Goal: Information Seeking & Learning: Find contact information

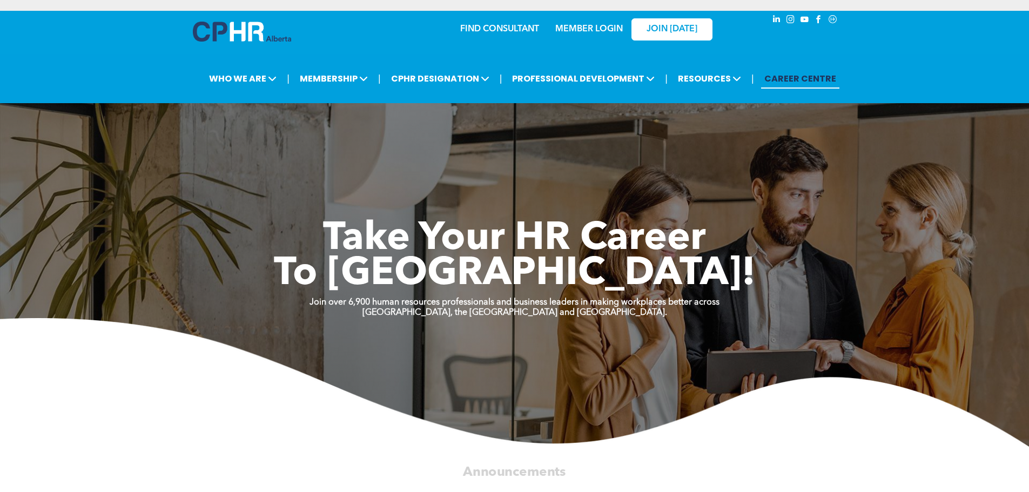
click at [604, 28] on link "MEMBER LOGIN" at bounding box center [589, 29] width 68 height 9
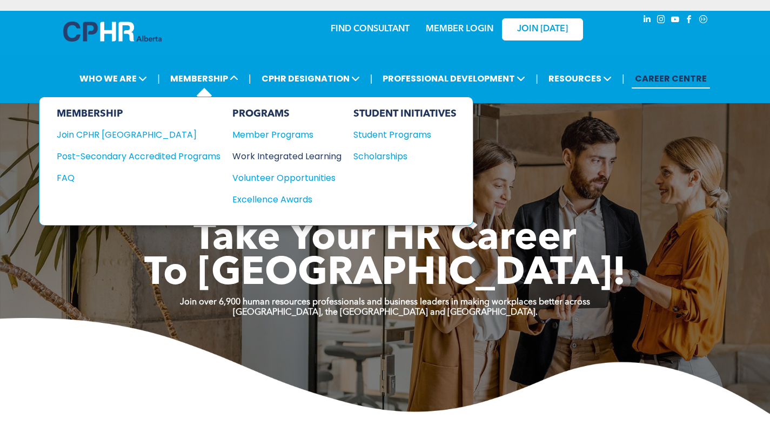
click at [277, 159] on div "Work Integrated Learning" at bounding box center [281, 157] width 98 height 14
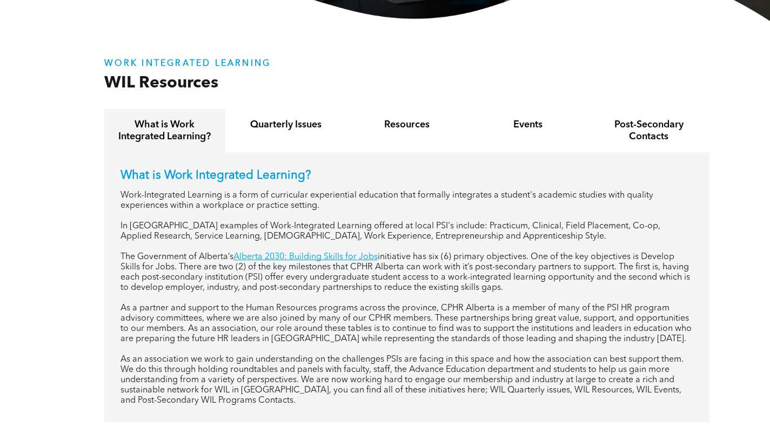
scroll to position [432, 0]
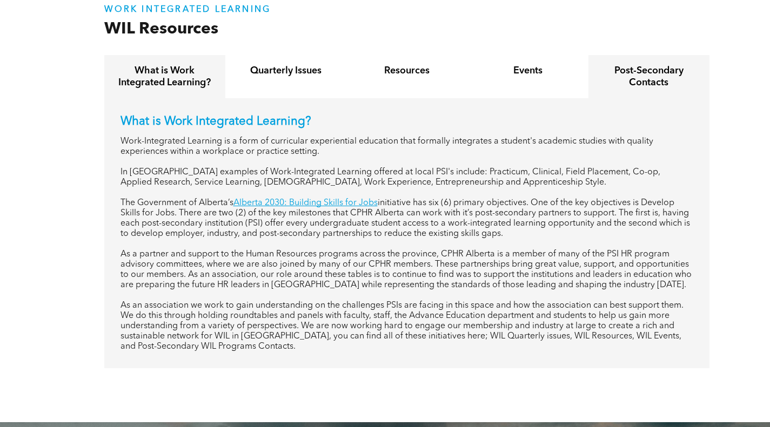
click at [653, 71] on h4 "Post-Secondary Contacts" at bounding box center [649, 77] width 102 height 24
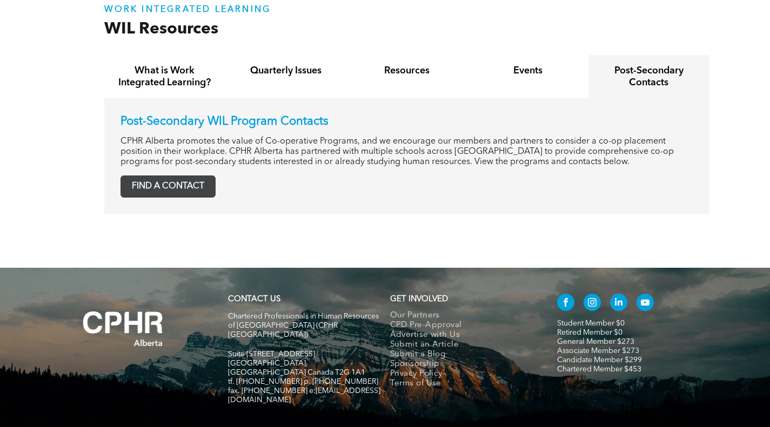
click at [190, 192] on span "FIND A CONTACT" at bounding box center [168, 186] width 94 height 21
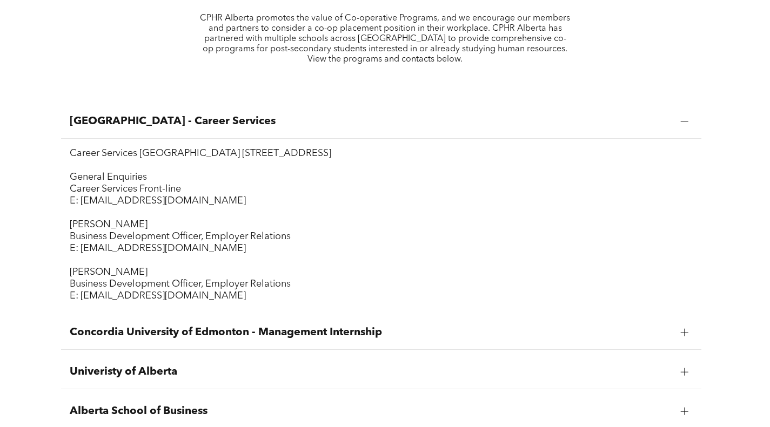
scroll to position [486, 0]
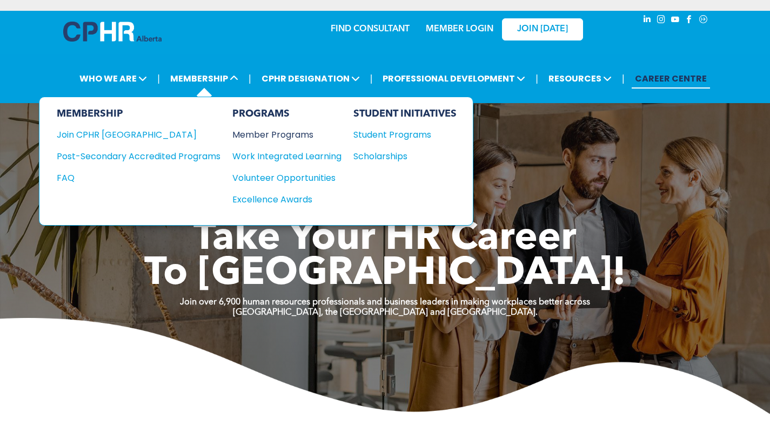
drag, startPoint x: 271, startPoint y: 157, endPoint x: 332, endPoint y: 138, distance: 63.7
click at [271, 157] on div "Work Integrated Learning" at bounding box center [281, 157] width 98 height 14
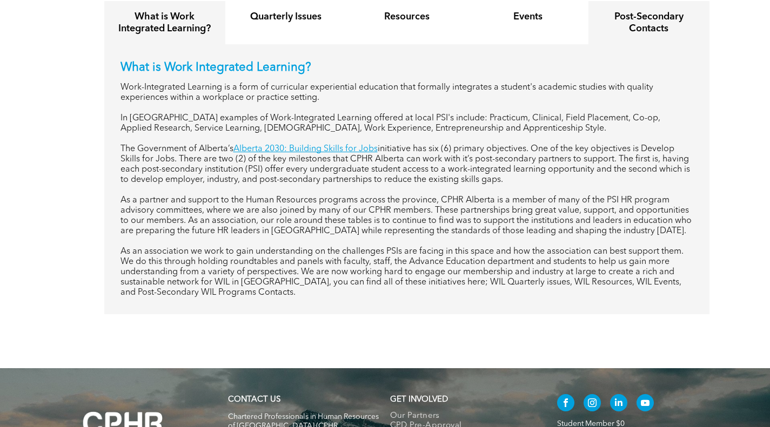
click at [644, 30] on h4 "Post-Secondary Contacts" at bounding box center [649, 23] width 102 height 24
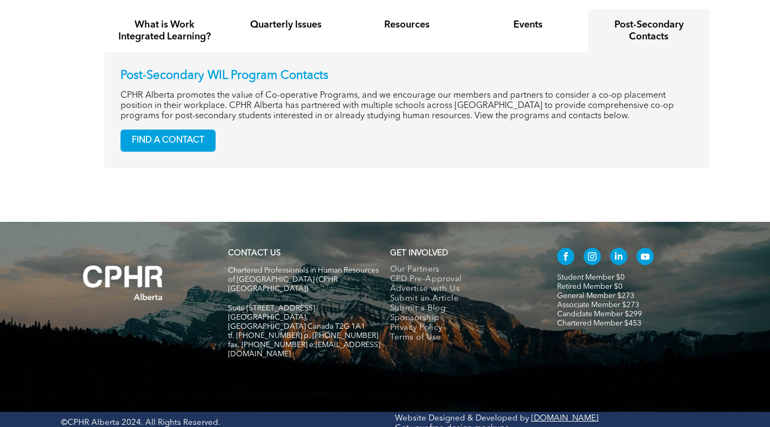
click at [176, 122] on p "CPHR Alberta promotes the value of Co-operative Programs, and we encourage our …" at bounding box center [406, 106] width 572 height 31
click at [188, 138] on span "FIND A CONTACT" at bounding box center [168, 140] width 94 height 21
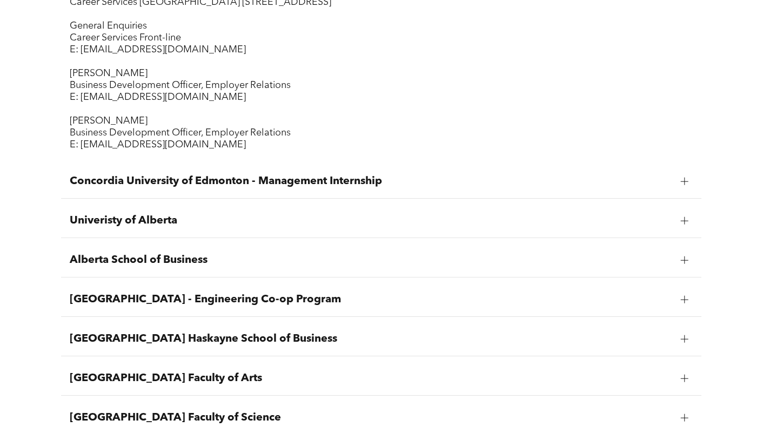
scroll to position [486, 0]
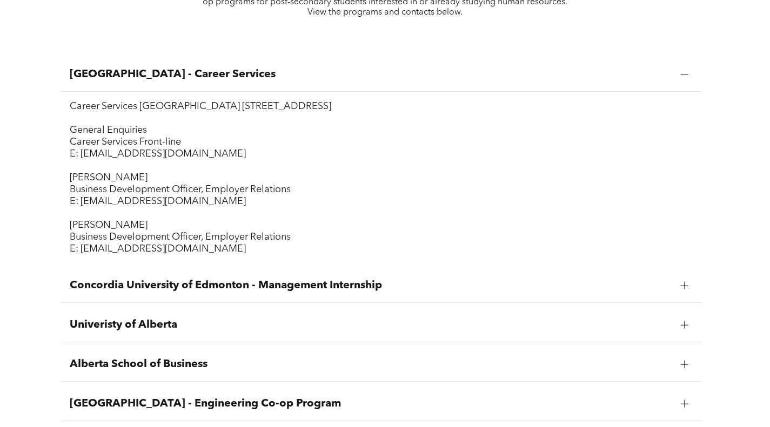
click at [689, 73] on div at bounding box center [684, 74] width 16 height 16
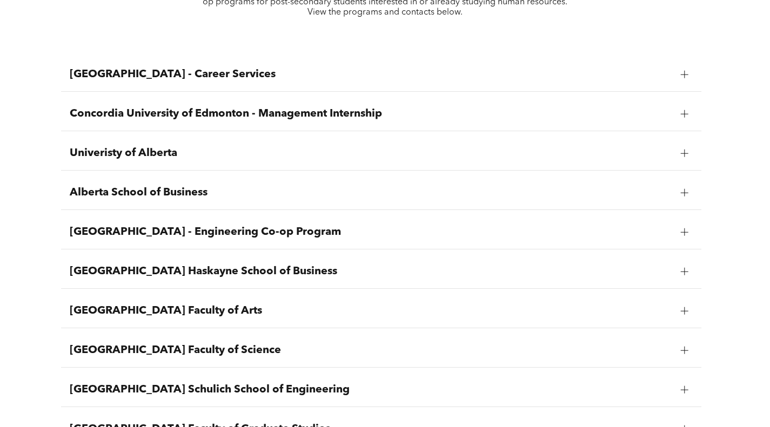
click at [688, 73] on div at bounding box center [685, 75] width 8 height 8
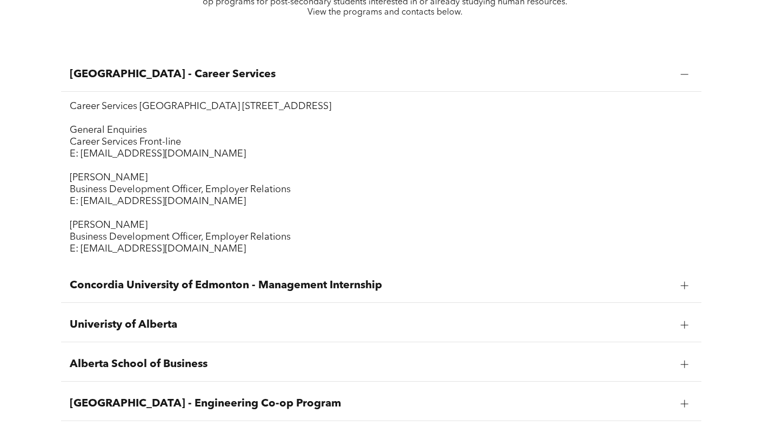
click at [481, 288] on span "Concordia University of Edmonton - Management Internship" at bounding box center [371, 285] width 602 height 13
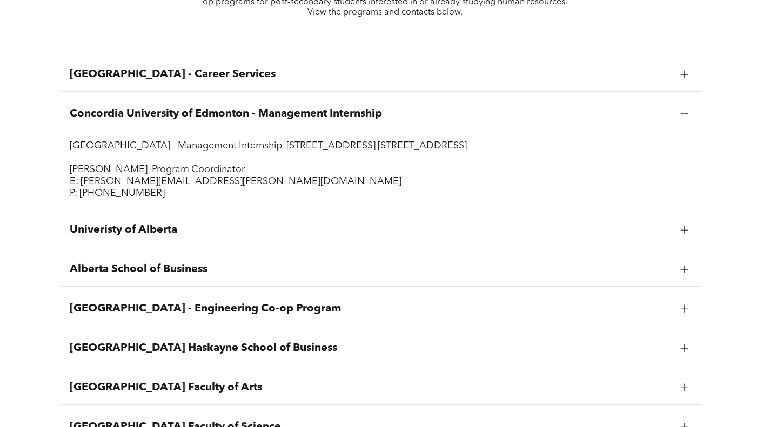
click at [684, 113] on div at bounding box center [684, 114] width 1 height 8
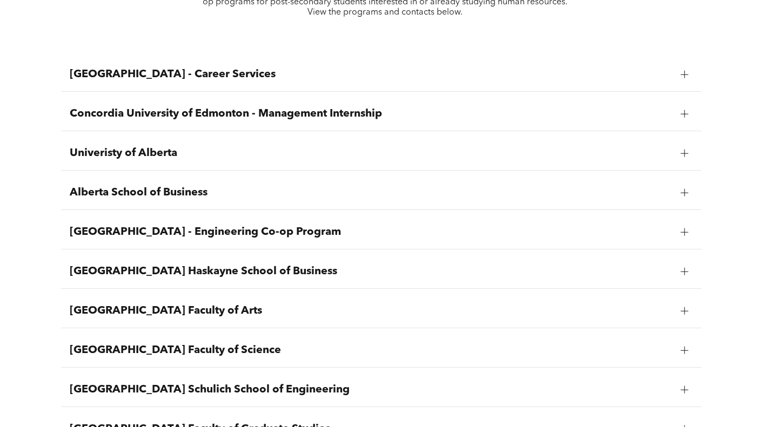
click at [680, 82] on div at bounding box center [684, 74] width 16 height 16
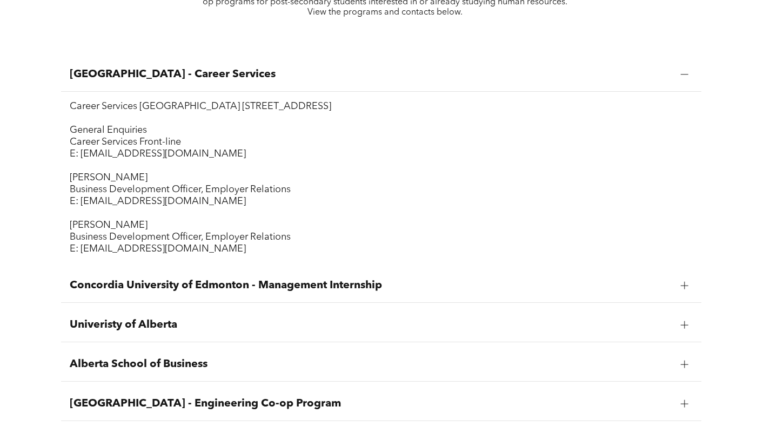
click at [692, 73] on div at bounding box center [684, 74] width 16 height 16
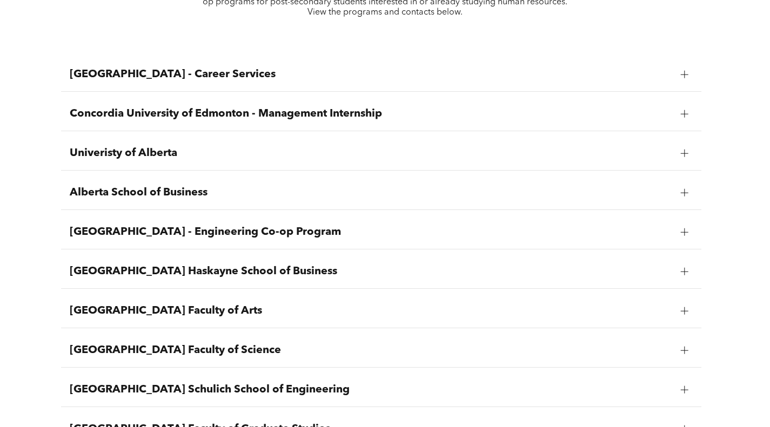
click at [677, 118] on div at bounding box center [684, 114] width 16 height 16
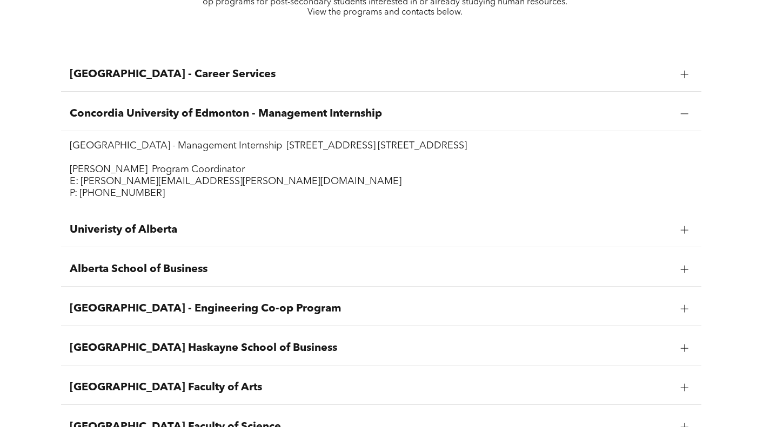
click at [678, 118] on div at bounding box center [684, 114] width 16 height 16
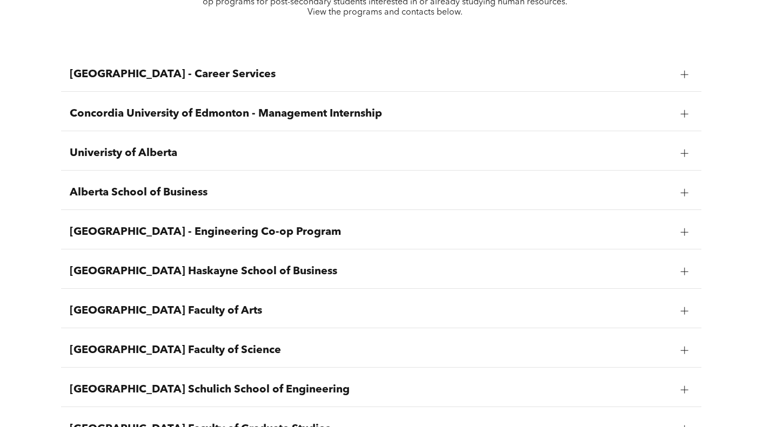
click at [684, 150] on div at bounding box center [684, 154] width 1 height 8
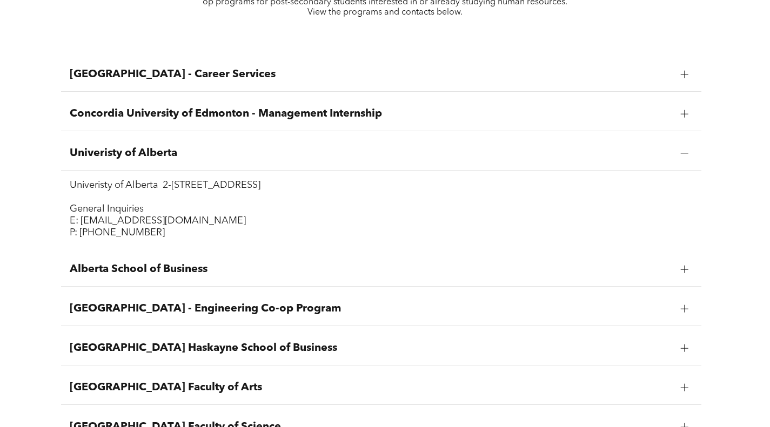
click at [684, 150] on div at bounding box center [684, 154] width 1 height 8
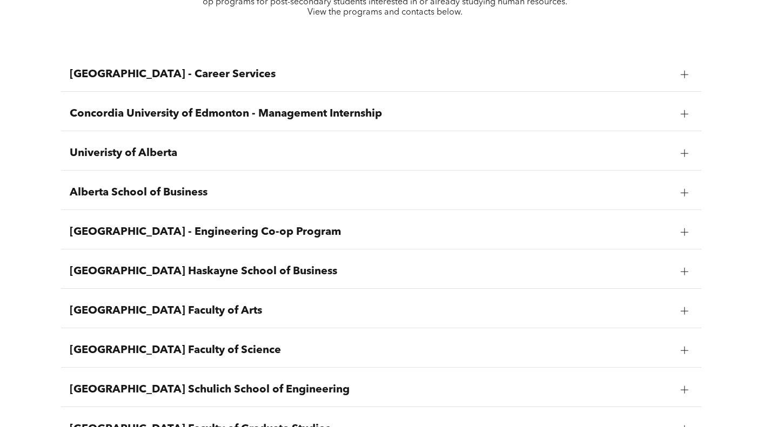
click at [314, 192] on span "Alberta School of Business" at bounding box center [371, 192] width 602 height 13
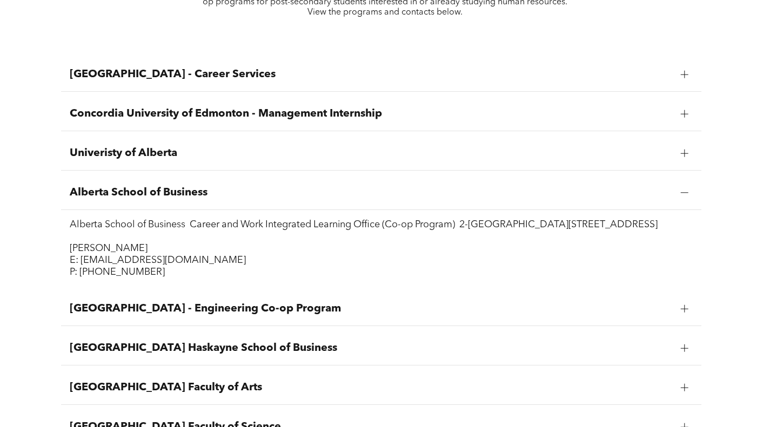
click at [313, 193] on span "Alberta School of Business" at bounding box center [371, 192] width 602 height 13
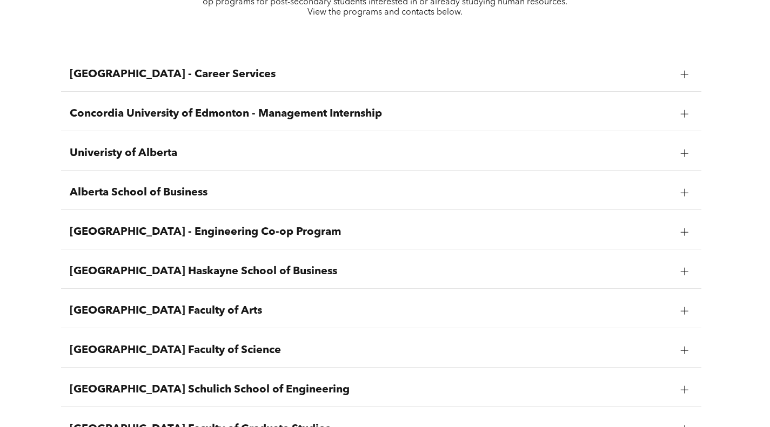
click at [309, 235] on span "[GEOGRAPHIC_DATA] - Engineering Co-op Program" at bounding box center [371, 232] width 602 height 13
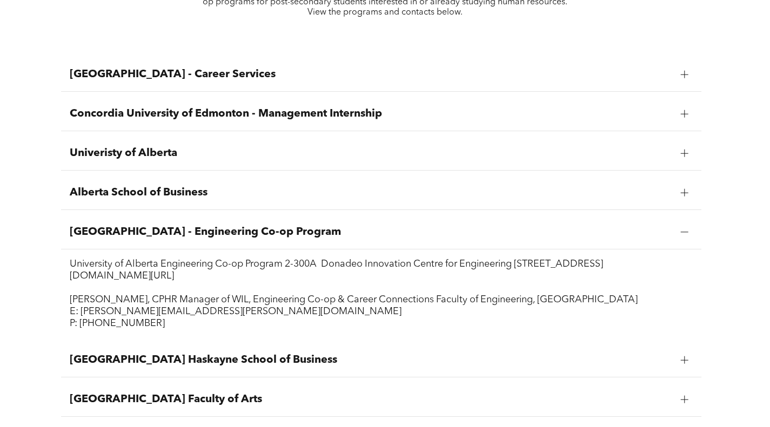
click at [309, 235] on span "[GEOGRAPHIC_DATA] - Engineering Co-op Program" at bounding box center [371, 232] width 602 height 13
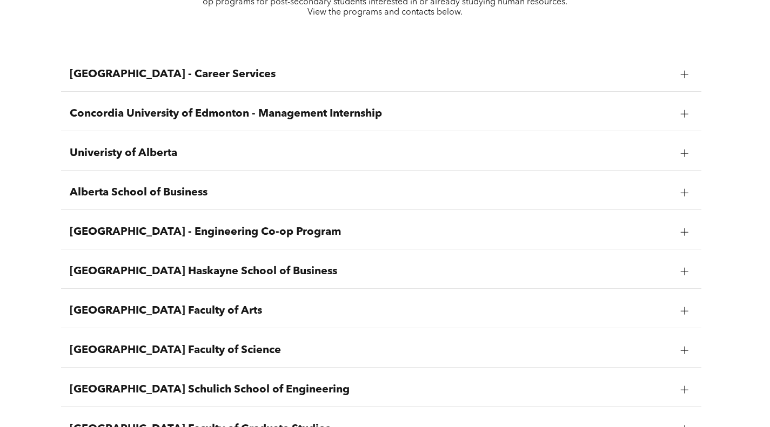
click at [300, 273] on span "[GEOGRAPHIC_DATA] Haskayne School of Business" at bounding box center [371, 271] width 602 height 13
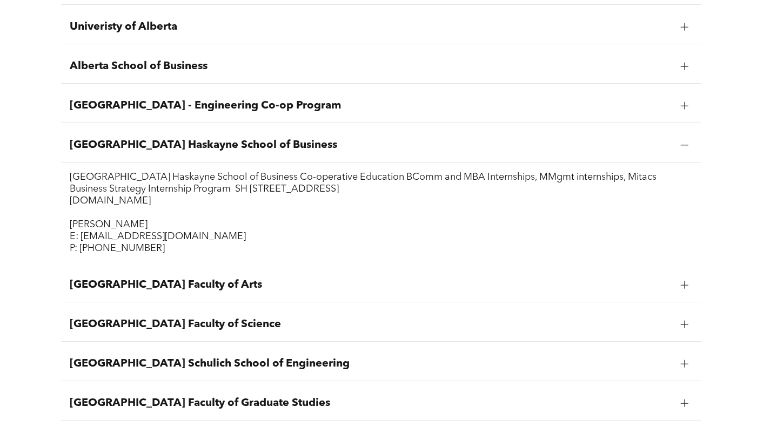
scroll to position [648, 0]
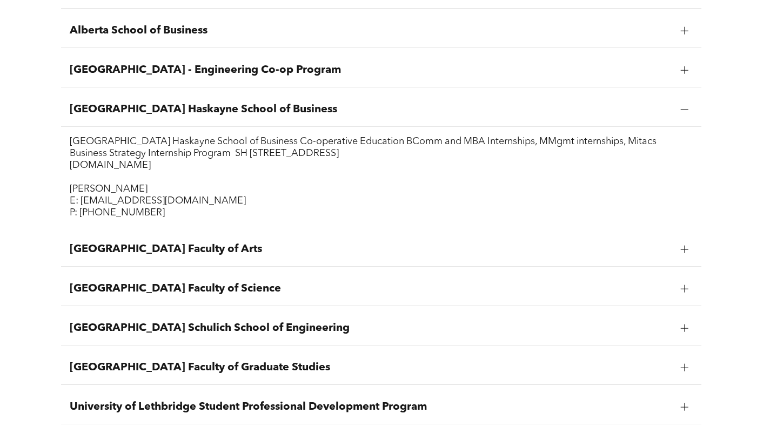
click at [297, 123] on div "[GEOGRAPHIC_DATA] Haskayne School of Business" at bounding box center [381, 110] width 640 height 34
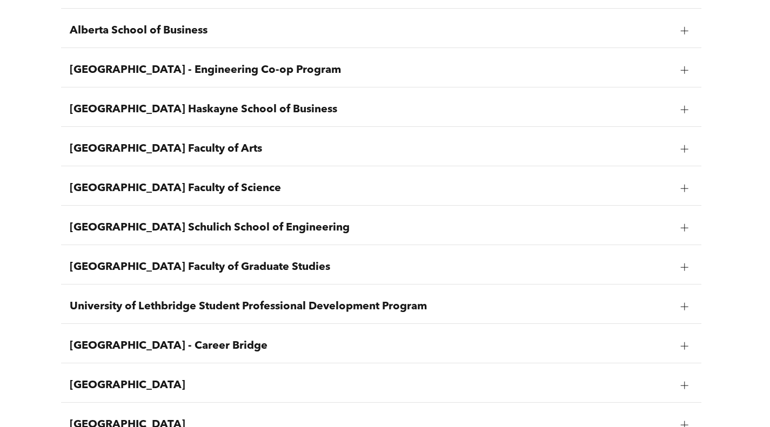
click at [254, 150] on span "[GEOGRAPHIC_DATA] Faculty of Arts" at bounding box center [371, 149] width 602 height 13
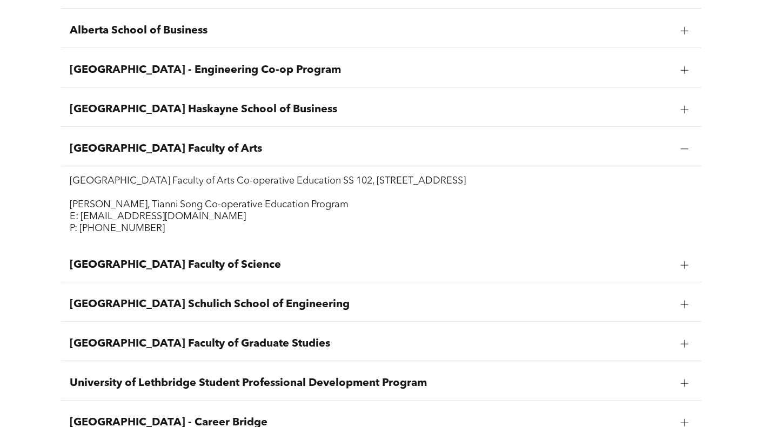
click at [264, 157] on div "[GEOGRAPHIC_DATA] Faculty of Arts" at bounding box center [381, 149] width 640 height 34
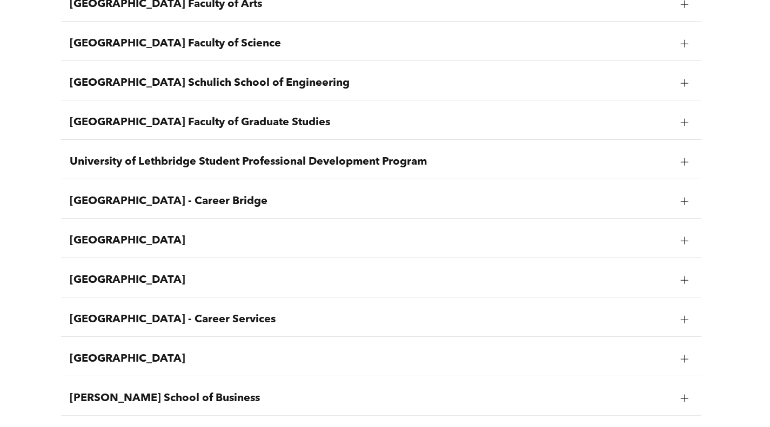
scroll to position [810, 0]
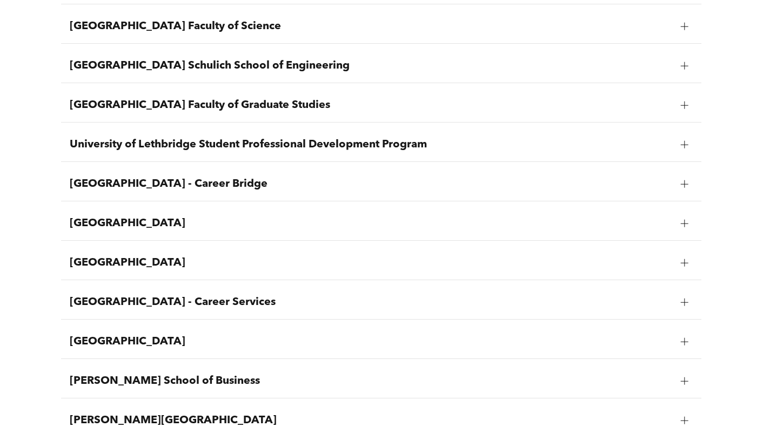
click at [284, 241] on div "[GEOGRAPHIC_DATA]" at bounding box center [381, 224] width 640 height 34
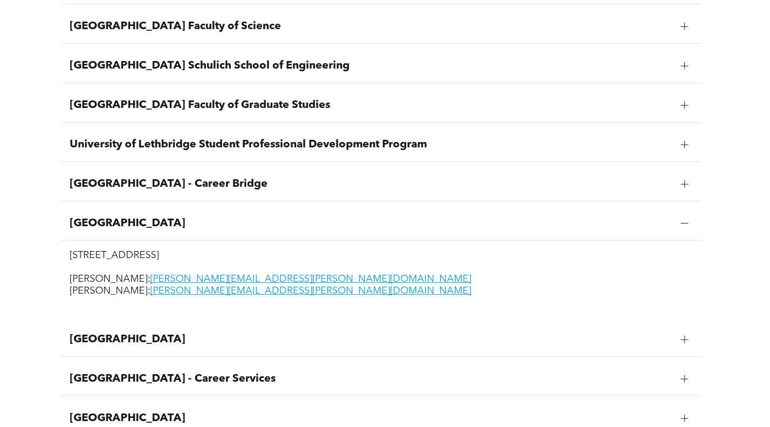
click at [260, 226] on span "[GEOGRAPHIC_DATA]" at bounding box center [371, 223] width 602 height 13
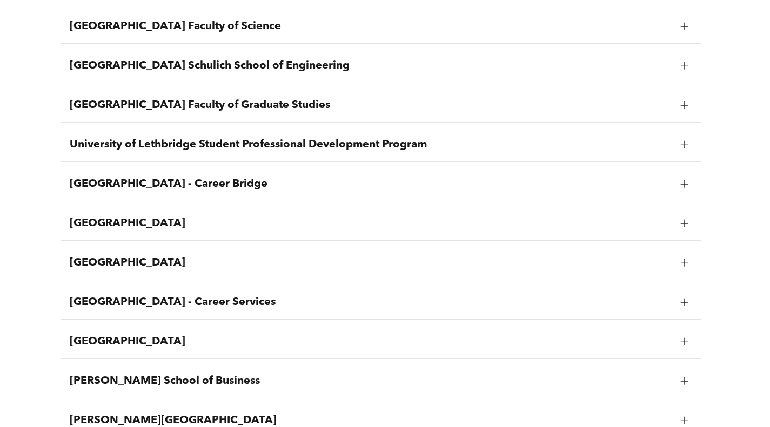
click at [289, 261] on span "[GEOGRAPHIC_DATA]" at bounding box center [371, 263] width 602 height 13
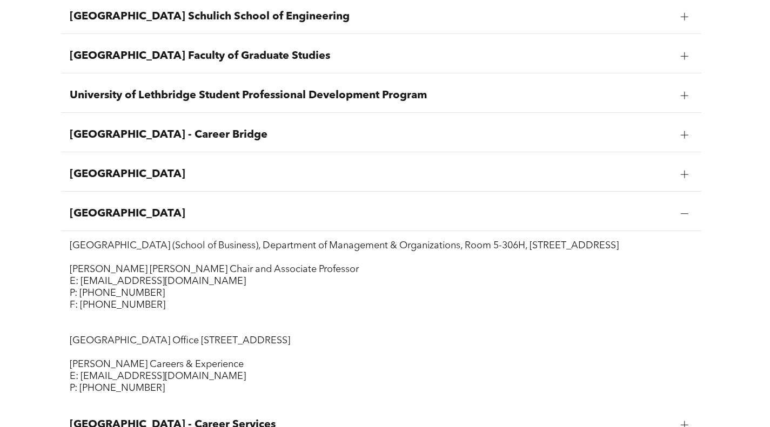
scroll to position [972, 0]
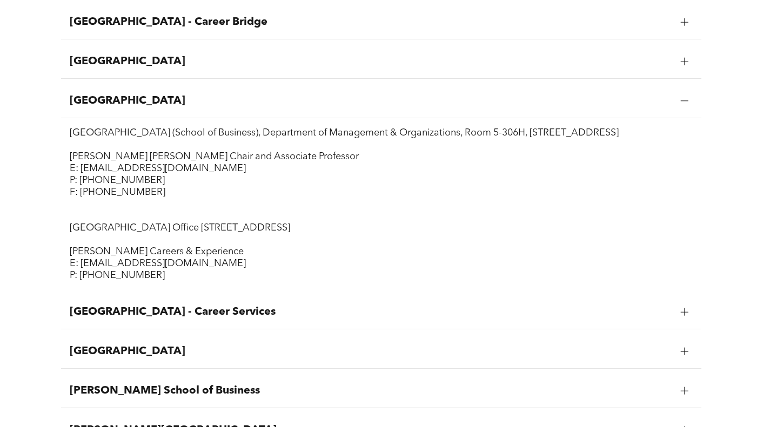
click at [186, 103] on span "[GEOGRAPHIC_DATA]" at bounding box center [371, 101] width 602 height 13
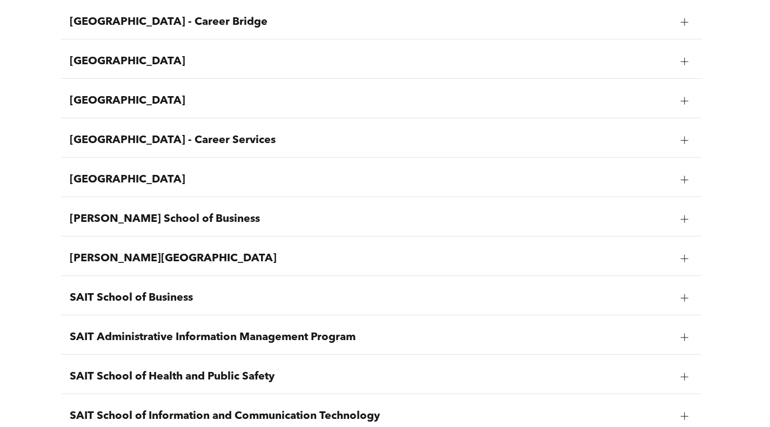
click at [190, 184] on span "[GEOGRAPHIC_DATA]" at bounding box center [371, 179] width 602 height 13
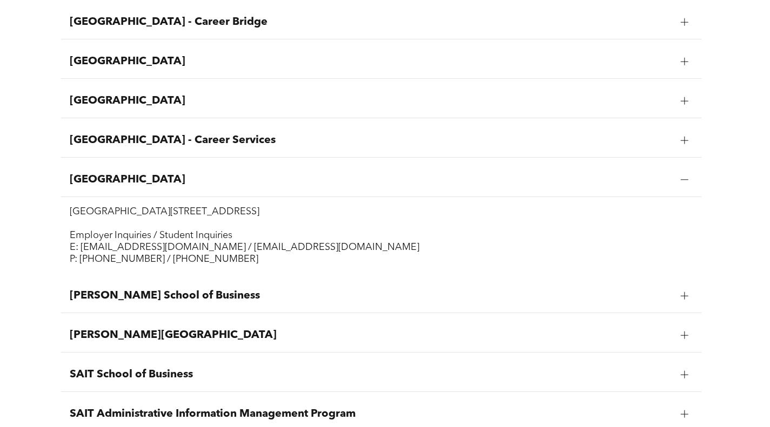
click at [196, 187] on div "[GEOGRAPHIC_DATA]" at bounding box center [381, 180] width 640 height 34
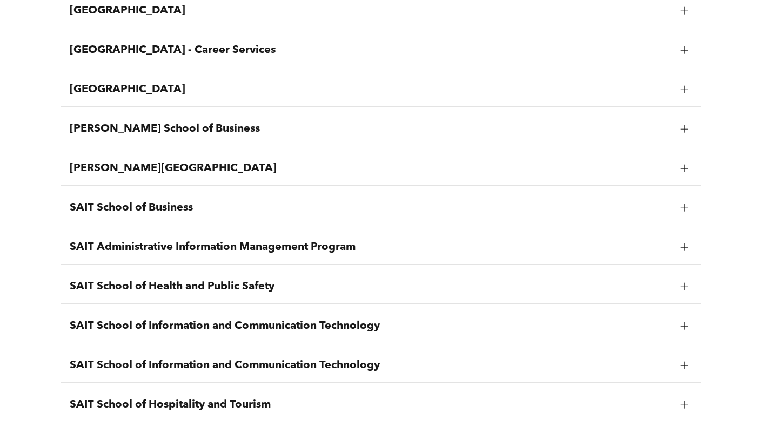
scroll to position [1080, 0]
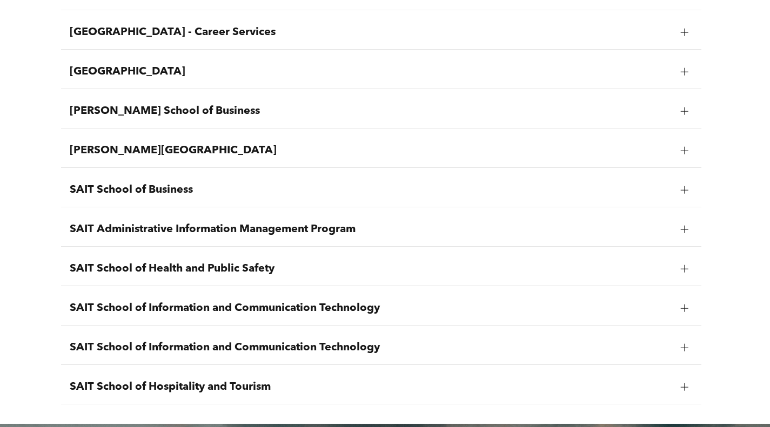
click at [306, 218] on div "SAIT Administrative Information Management Program" at bounding box center [381, 230] width 640 height 34
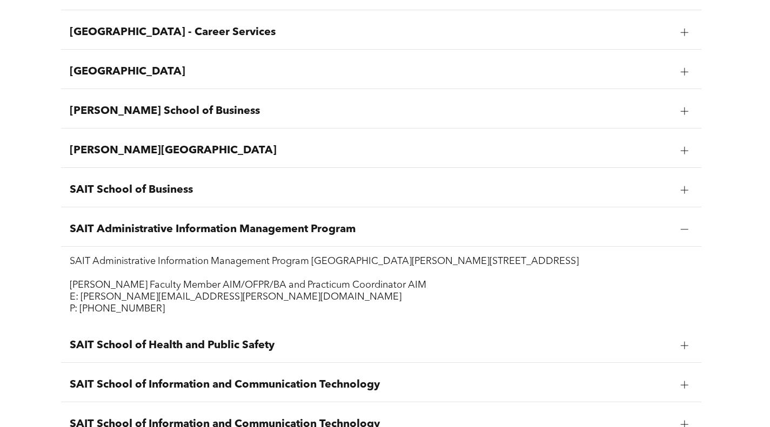
click at [318, 225] on span "SAIT Administrative Information Management Program" at bounding box center [371, 229] width 602 height 13
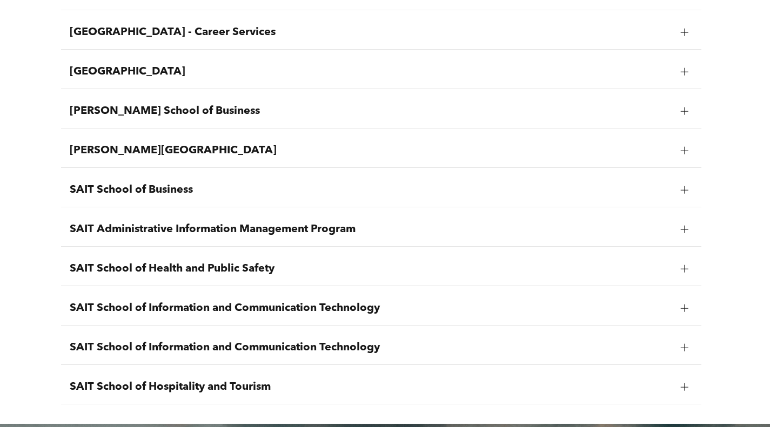
click at [320, 262] on div "SAIT School of Health and Public Safety" at bounding box center [381, 269] width 640 height 34
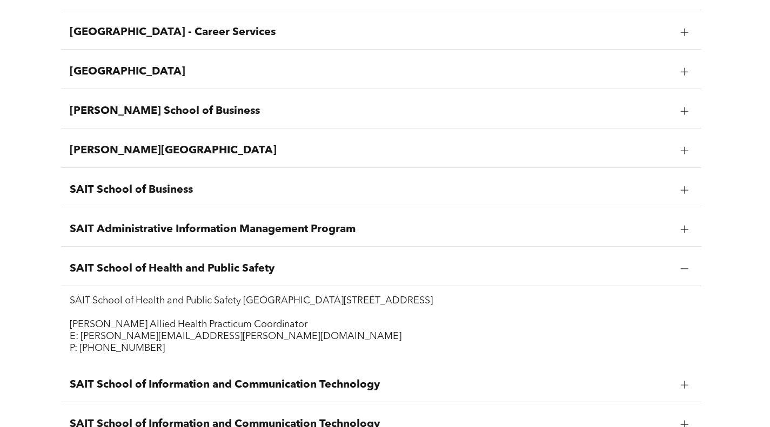
click at [318, 261] on div "SAIT School of Health and Public Safety" at bounding box center [381, 269] width 640 height 34
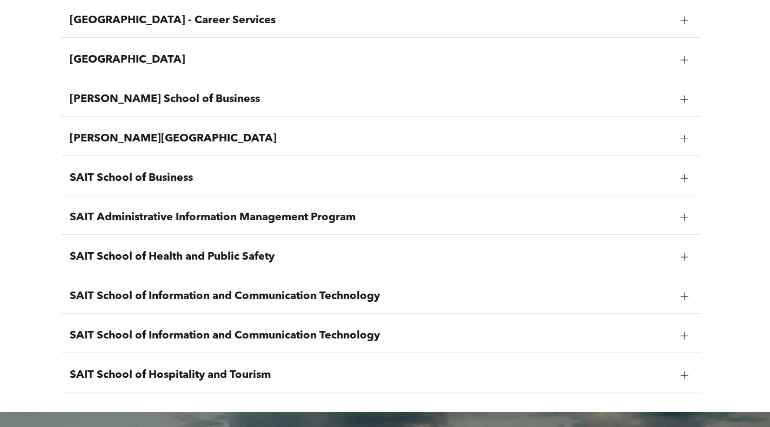
scroll to position [1026, 0]
